Goal: Communication & Community: Connect with others

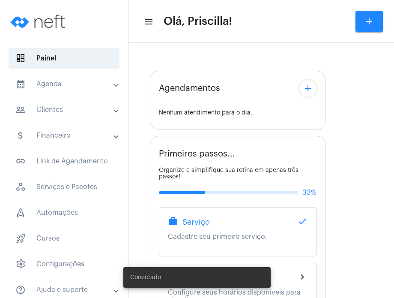
type input "[URL][DOMAIN_NAME]"
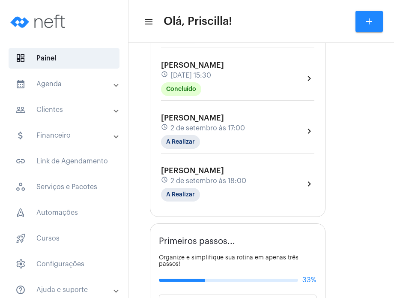
scroll to position [196, 0]
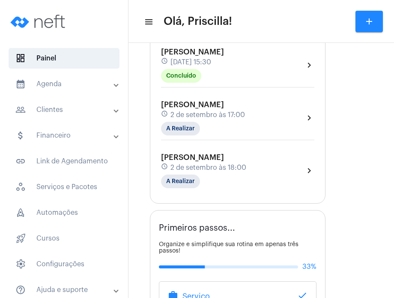
click at [290, 173] on div "[PERSON_NAME] schedule [DATE] 18:00 A Realizar chevron_right" at bounding box center [237, 170] width 153 height 35
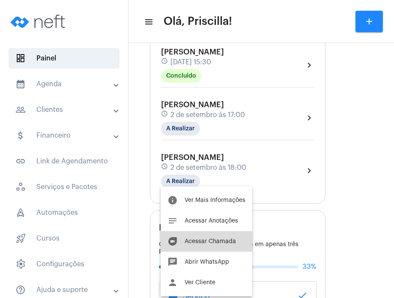
click at [211, 247] on button "duo [PERSON_NAME]" at bounding box center [207, 241] width 92 height 21
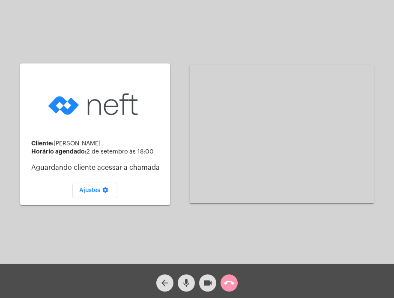
click at [20, 235] on div "Cliente: [PERSON_NAME] agendado: [DATE] 18:00 Aguardando cliente acessar a cham…" at bounding box center [95, 133] width 150 height 261
click at [207, 278] on mat-icon "videocam" at bounding box center [208, 283] width 10 height 10
click at [189, 281] on mat-icon "mic" at bounding box center [186, 283] width 10 height 10
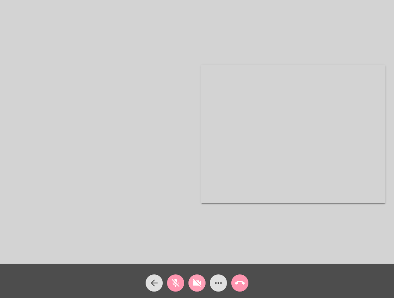
click at [189, 281] on button "videocam_off" at bounding box center [196, 282] width 17 height 17
click at [176, 282] on mat-icon "mic_off" at bounding box center [175, 283] width 10 height 10
